Goal: Transaction & Acquisition: Purchase product/service

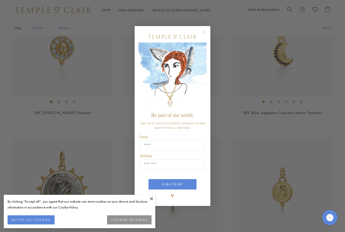
scroll to position [520, 0]
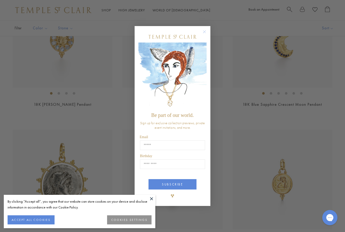
click at [207, 35] on circle "Close dialog" at bounding box center [205, 32] width 6 height 6
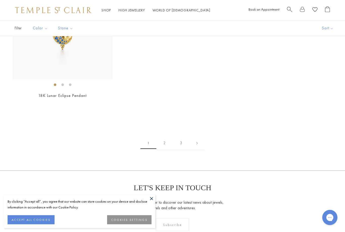
scroll to position [3077, 0]
click at [163, 136] on link "2" at bounding box center [164, 143] width 16 height 14
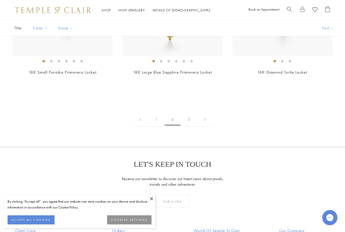
scroll to position [2675, 0]
click at [191, 113] on link "3" at bounding box center [189, 120] width 16 height 14
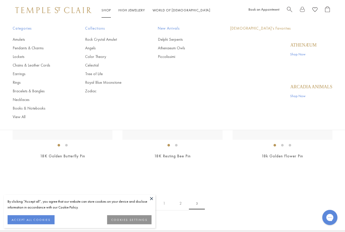
scroll to position [327, 0]
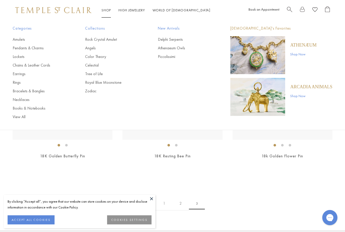
click at [13, 64] on link "Chains & Leather Cords" at bounding box center [39, 65] width 52 height 6
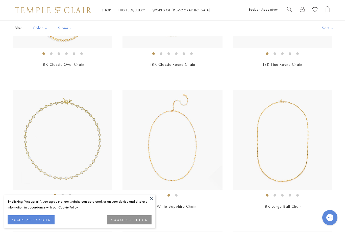
scroll to position [419, 0]
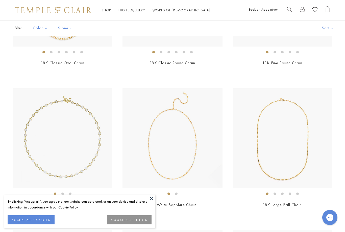
click at [266, 147] on img at bounding box center [283, 138] width 100 height 100
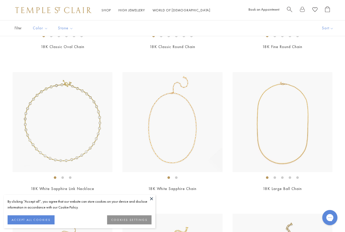
scroll to position [445, 0]
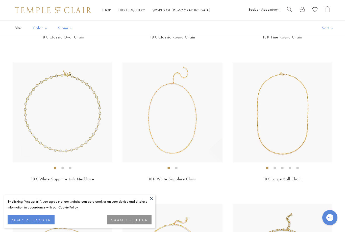
click at [148, 115] on img at bounding box center [173, 112] width 100 height 100
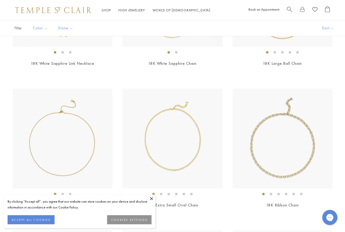
scroll to position [628, 0]
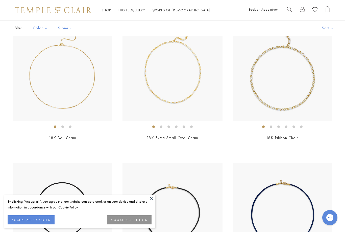
click at [155, 90] on img at bounding box center [173, 71] width 100 height 100
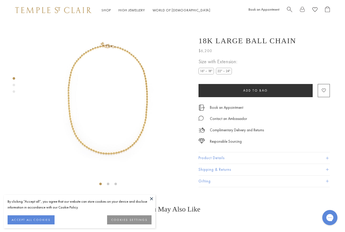
scroll to position [20, 0]
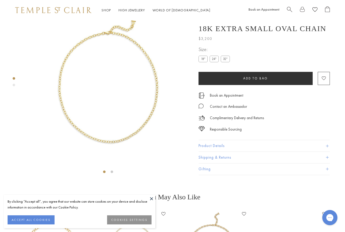
scroll to position [20, 0]
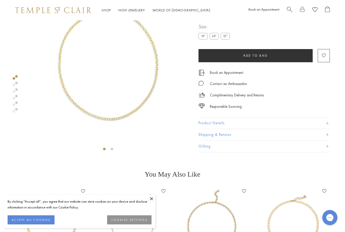
scroll to position [40, 0]
